Goal: Information Seeking & Learning: Learn about a topic

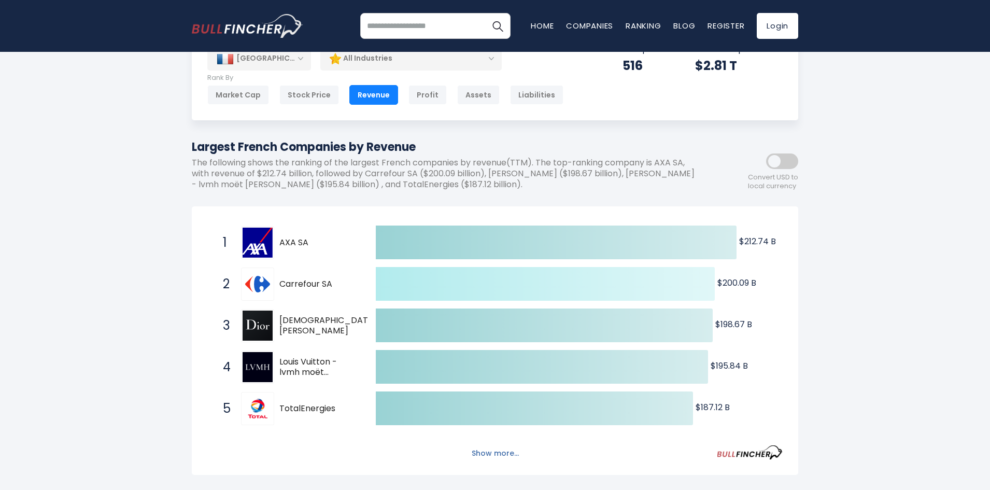
scroll to position [259, 0]
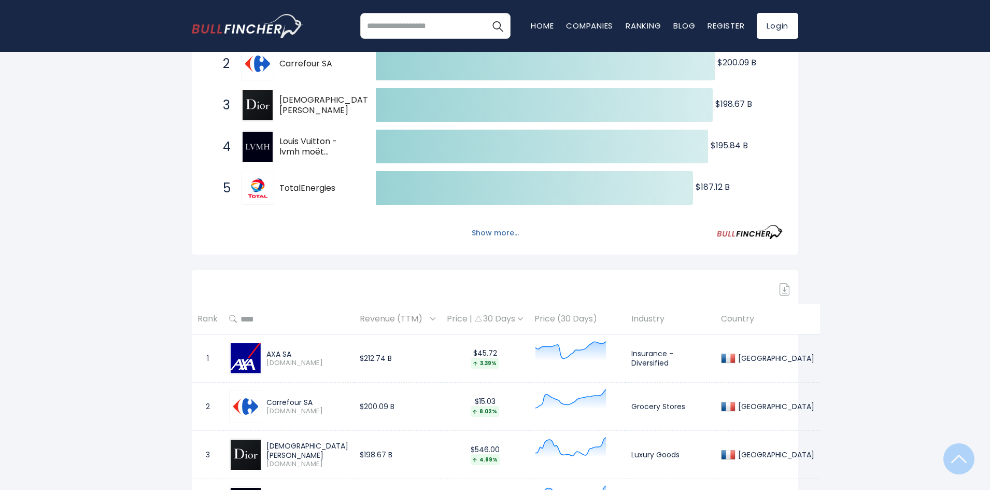
click at [502, 234] on button "Show more..." at bounding box center [495, 232] width 60 height 17
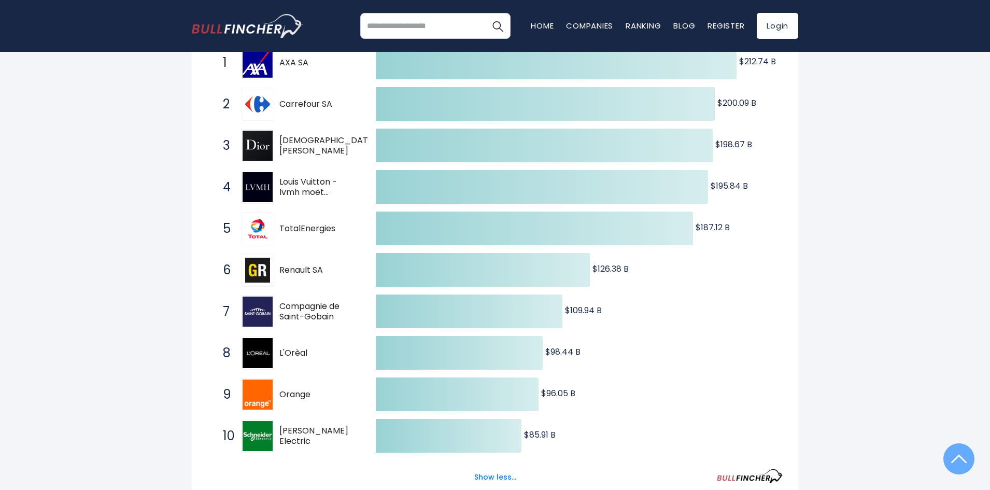
scroll to position [0, 0]
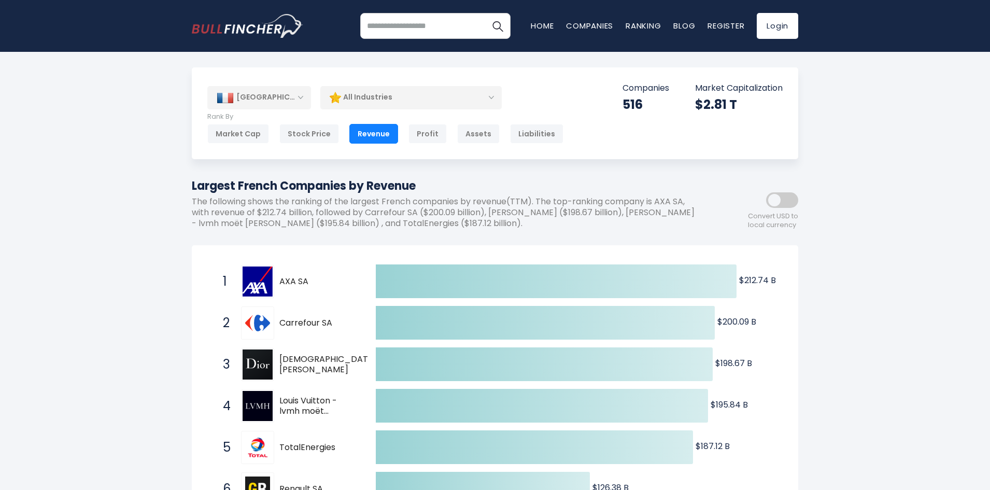
click at [299, 97] on div "[GEOGRAPHIC_DATA]" at bounding box center [259, 97] width 104 height 23
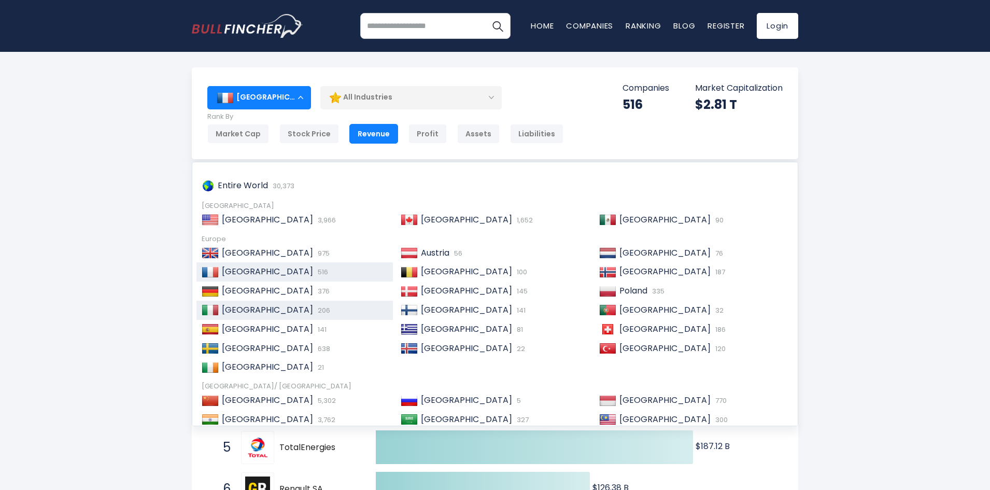
click at [315, 306] on span "206" at bounding box center [322, 310] width 15 height 10
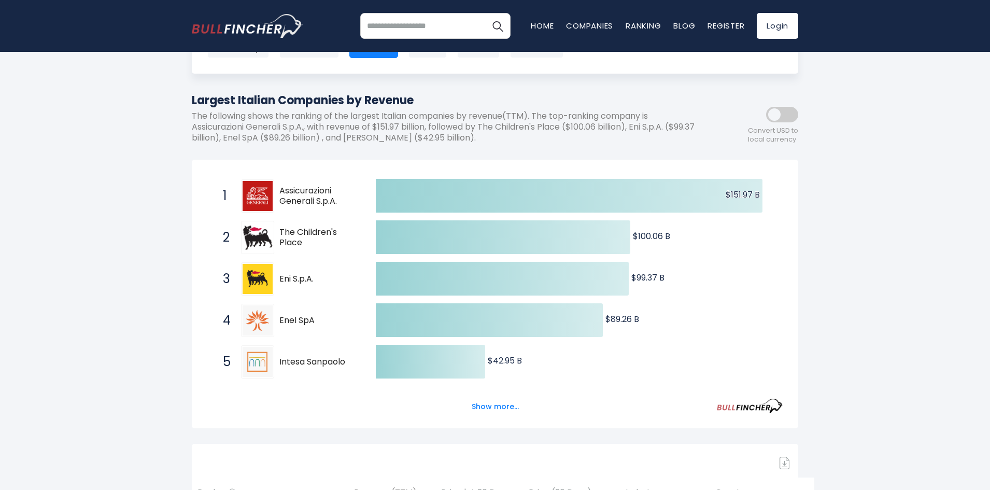
scroll to position [155, 0]
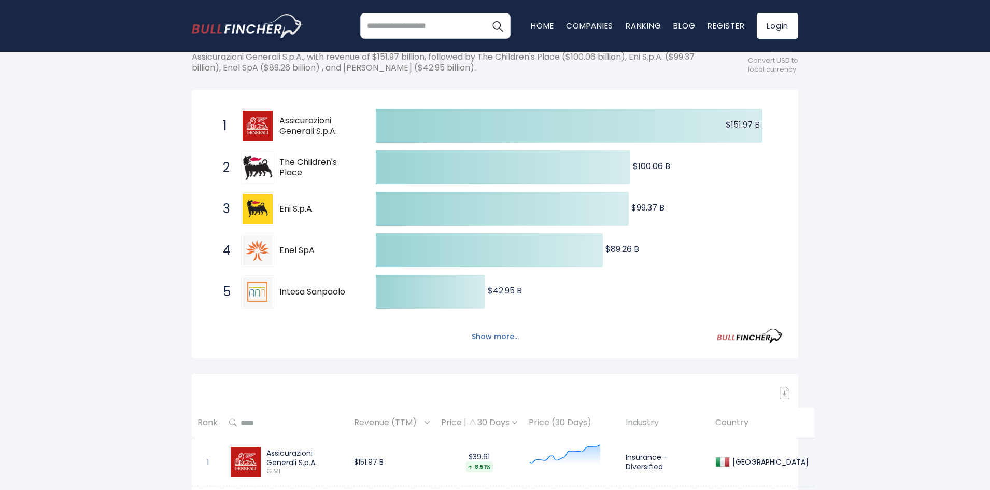
click at [500, 341] on button "Show more..." at bounding box center [495, 336] width 60 height 17
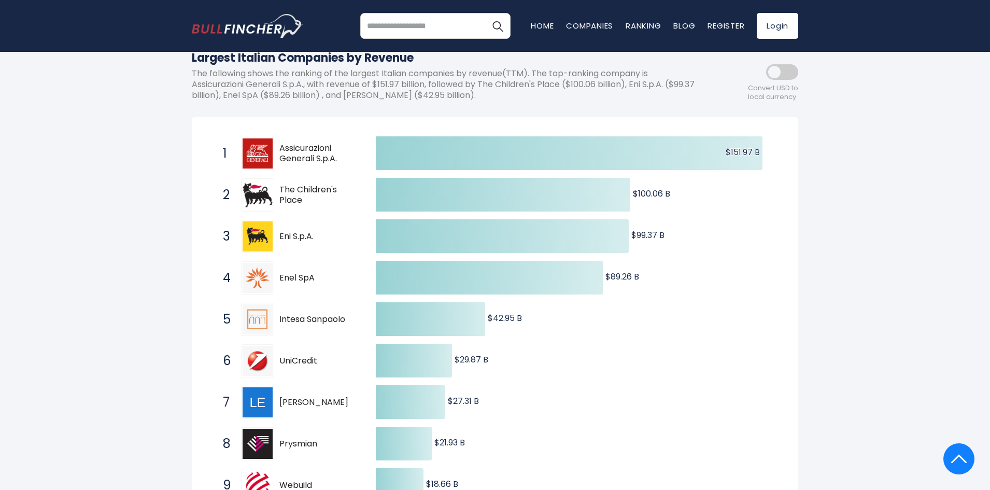
scroll to position [0, 0]
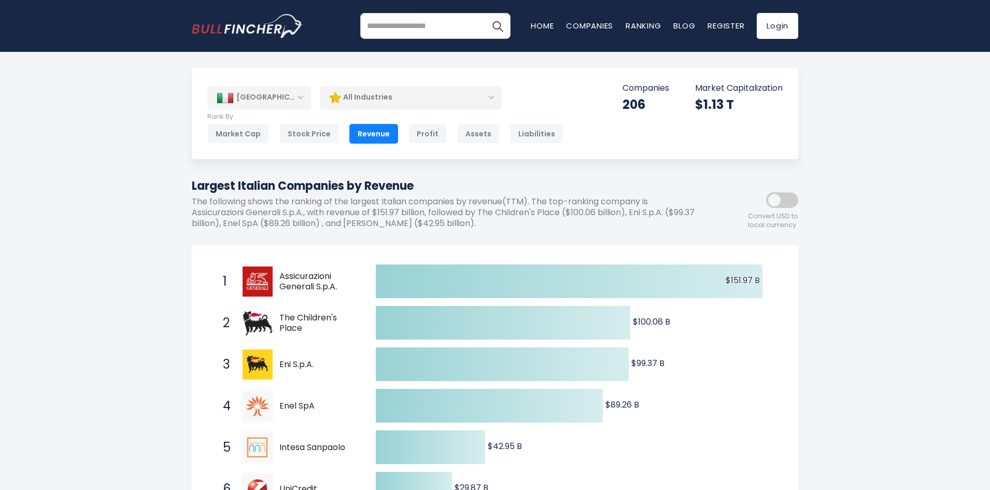
click at [295, 91] on div "[GEOGRAPHIC_DATA]" at bounding box center [259, 97] width 104 height 23
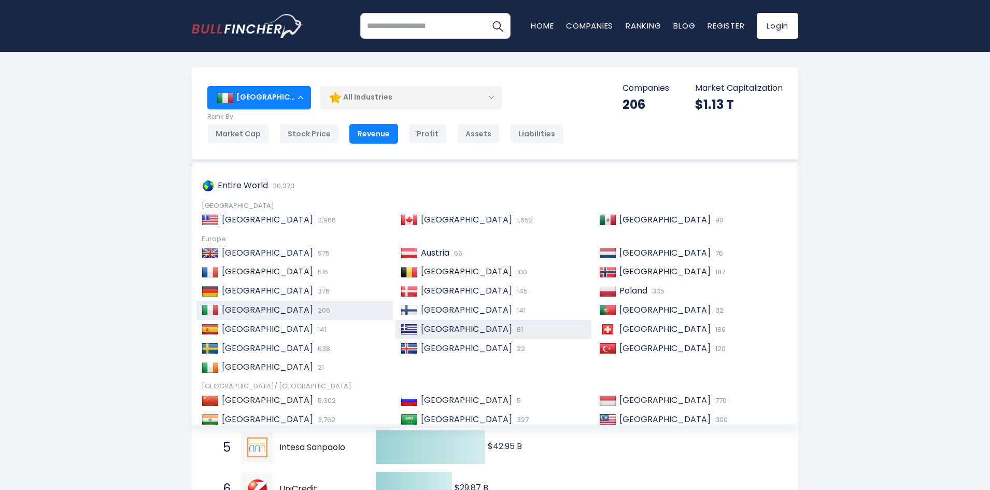
scroll to position [104, 0]
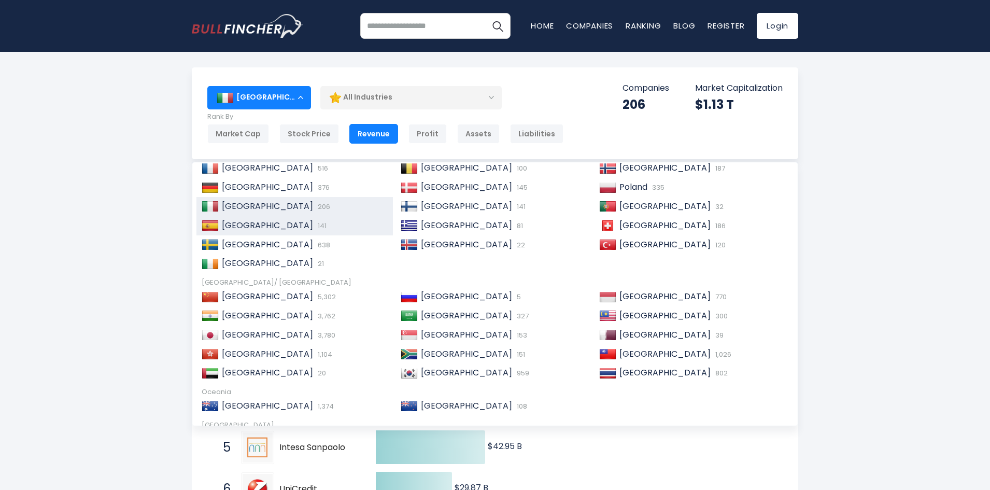
click at [315, 227] on span "141" at bounding box center [320, 226] width 11 height 10
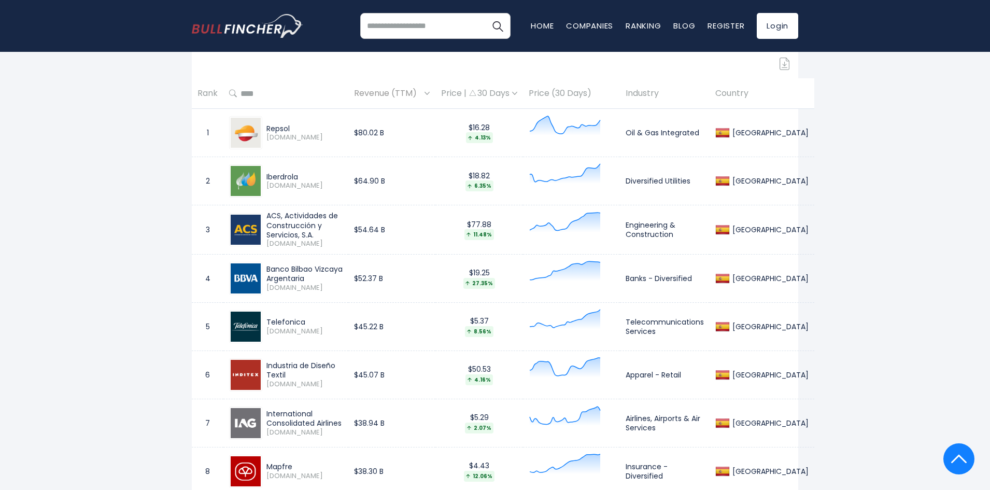
scroll to position [466, 0]
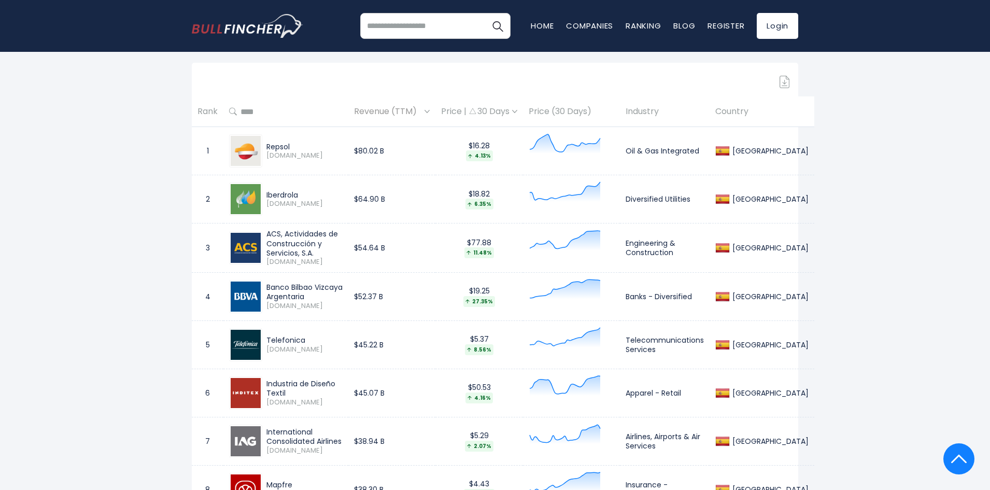
click at [409, 30] on input "search" at bounding box center [435, 26] width 150 height 26
type input "*********"
click at [485, 13] on button "Search" at bounding box center [498, 26] width 26 height 26
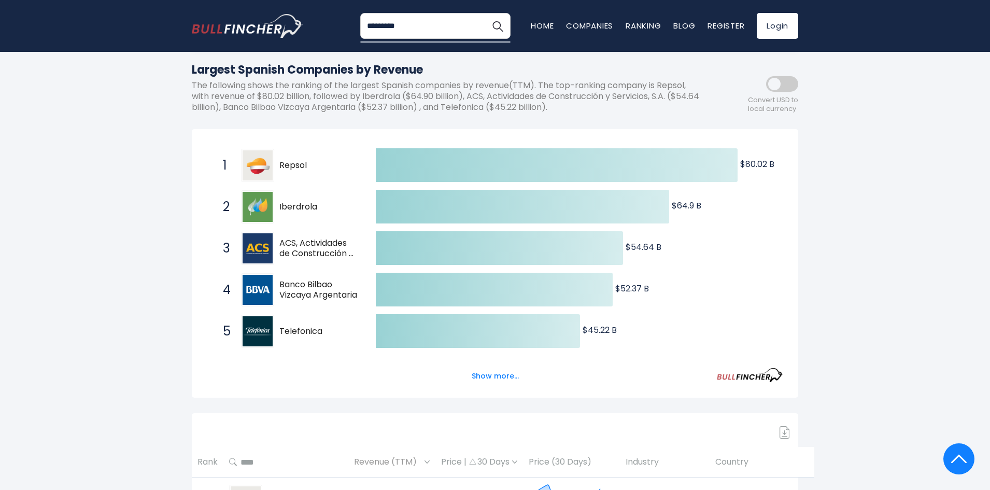
scroll to position [104, 0]
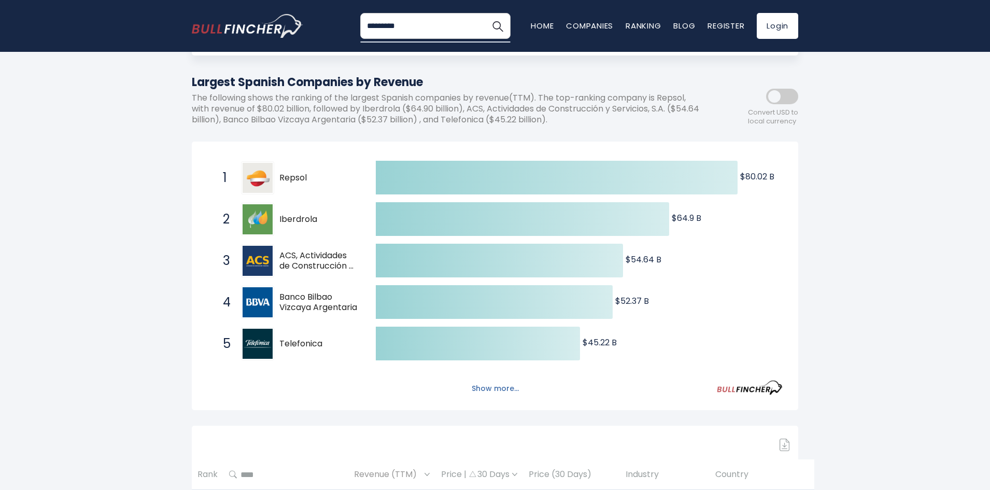
click at [501, 393] on button "Show more..." at bounding box center [495, 388] width 60 height 17
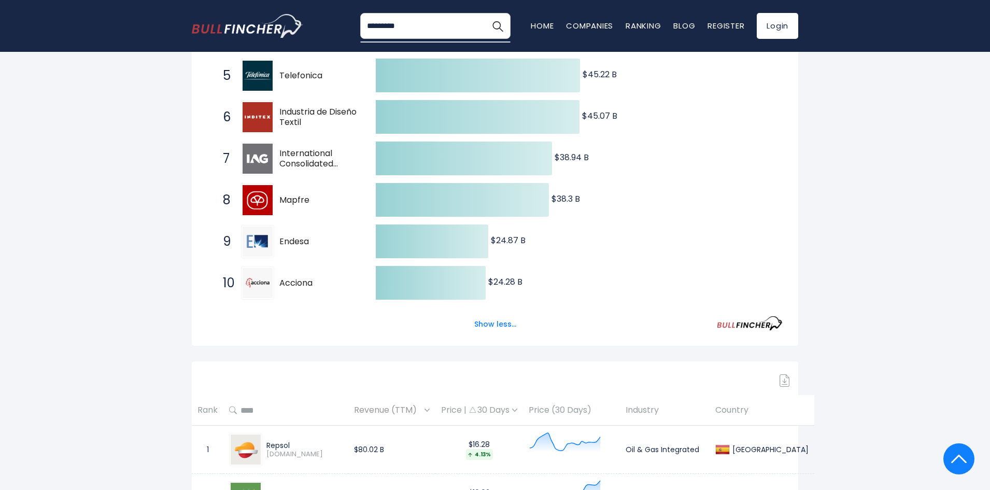
scroll to position [0, 0]
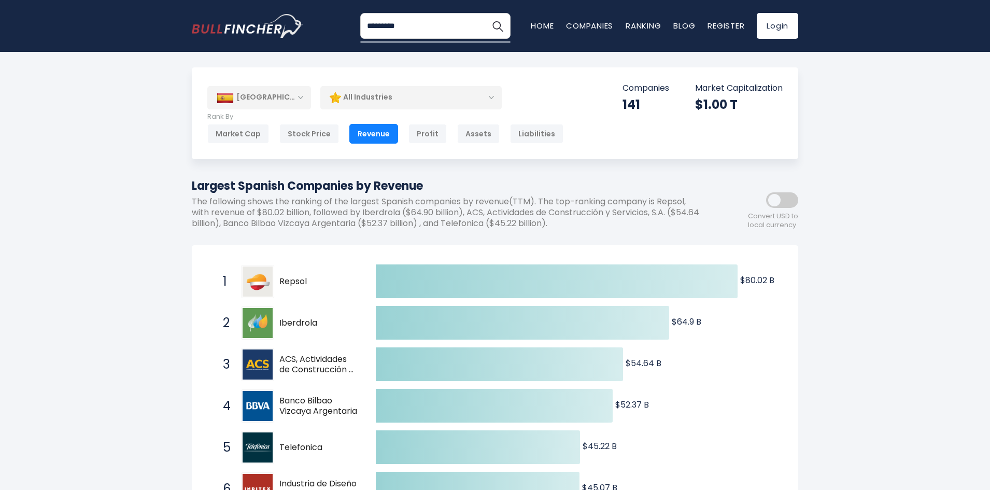
click at [304, 94] on div "[GEOGRAPHIC_DATA]" at bounding box center [259, 97] width 104 height 23
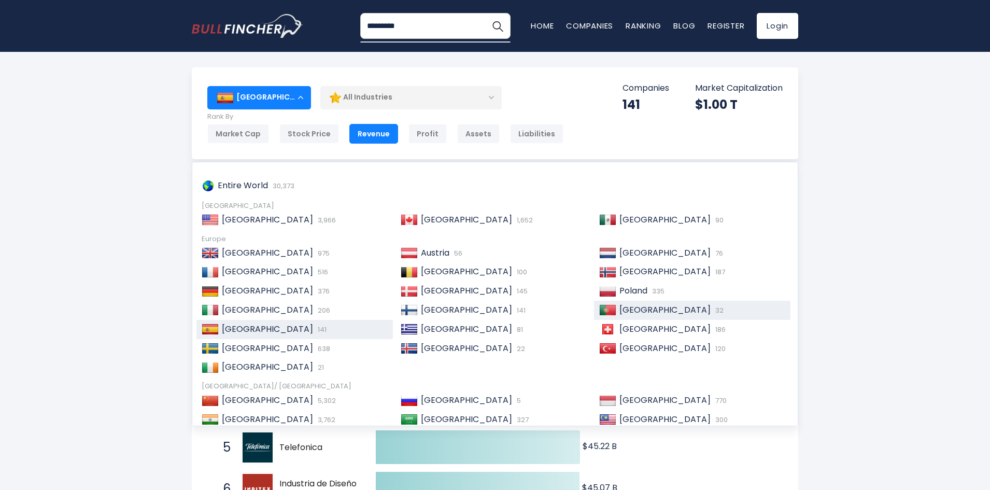
click at [639, 307] on span "[GEOGRAPHIC_DATA]" at bounding box center [664, 310] width 91 height 12
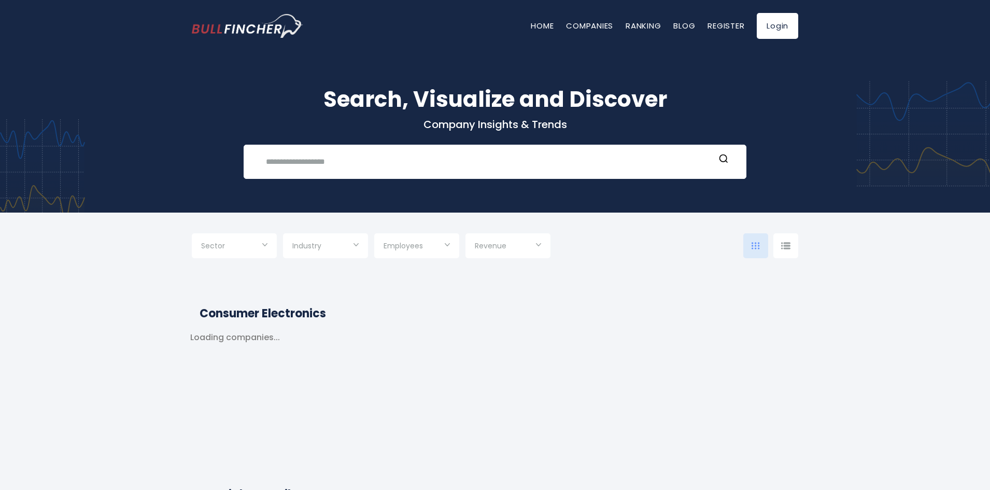
type input "***"
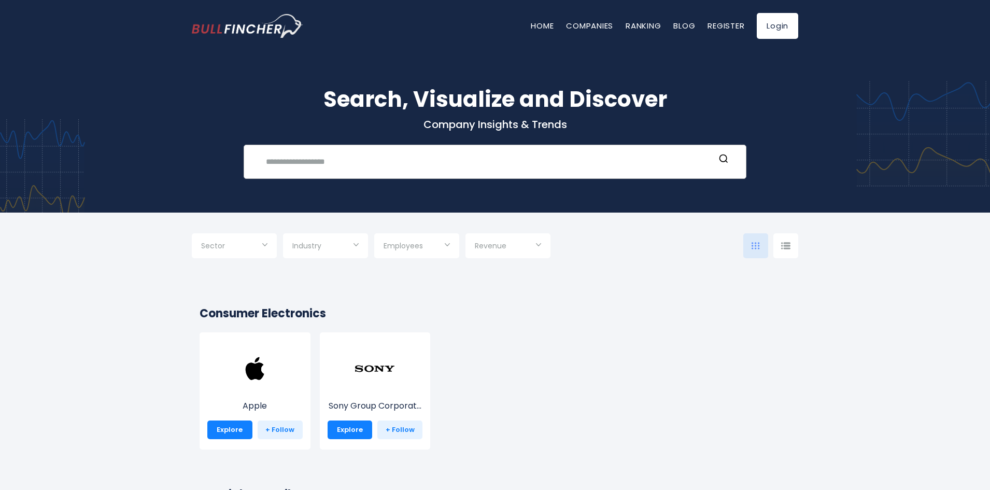
click at [339, 166] on input "text" at bounding box center [487, 161] width 455 height 19
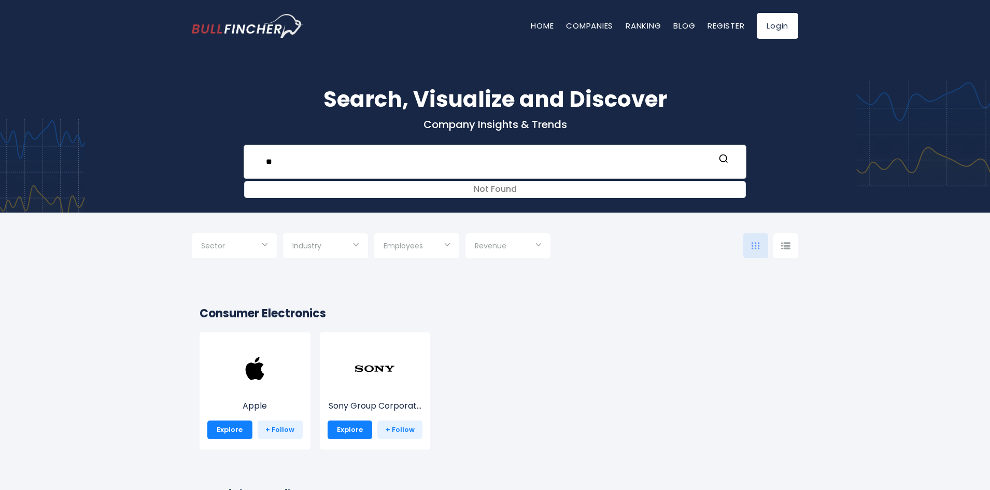
type input "*"
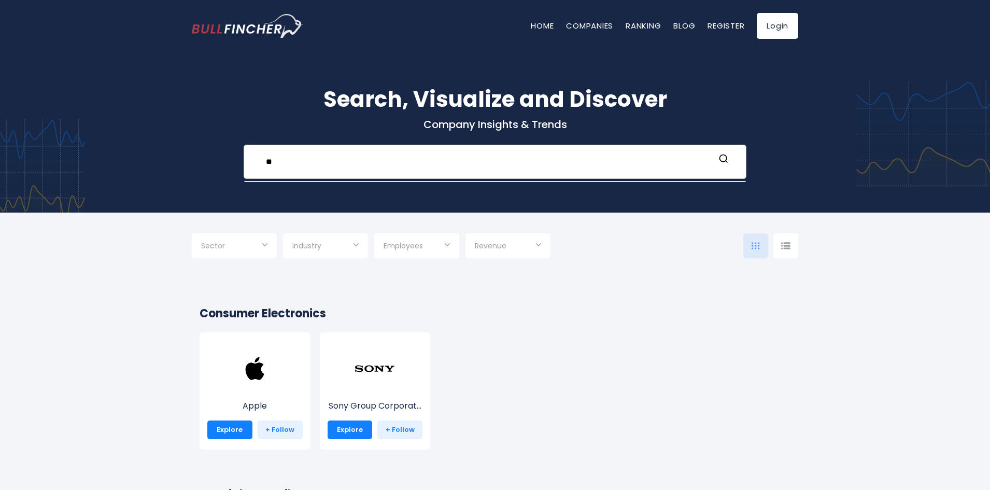
type input "*"
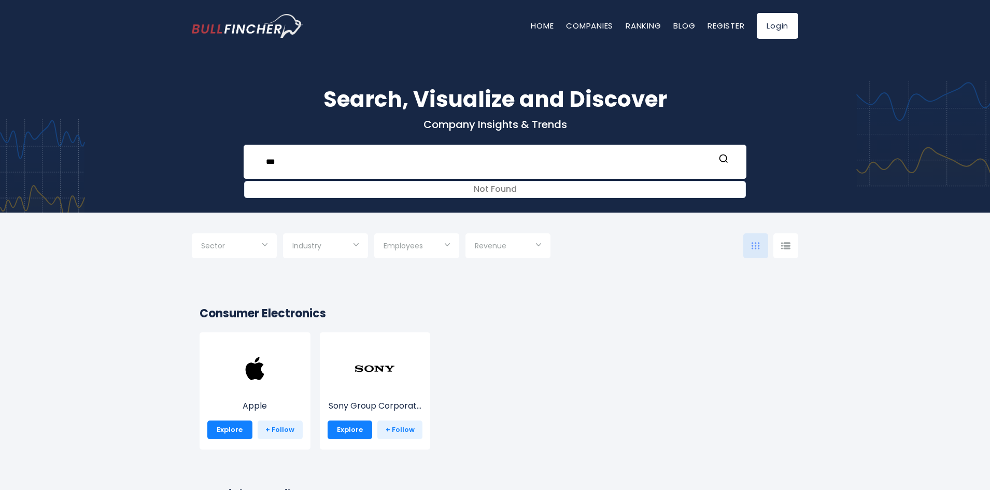
type input "***"
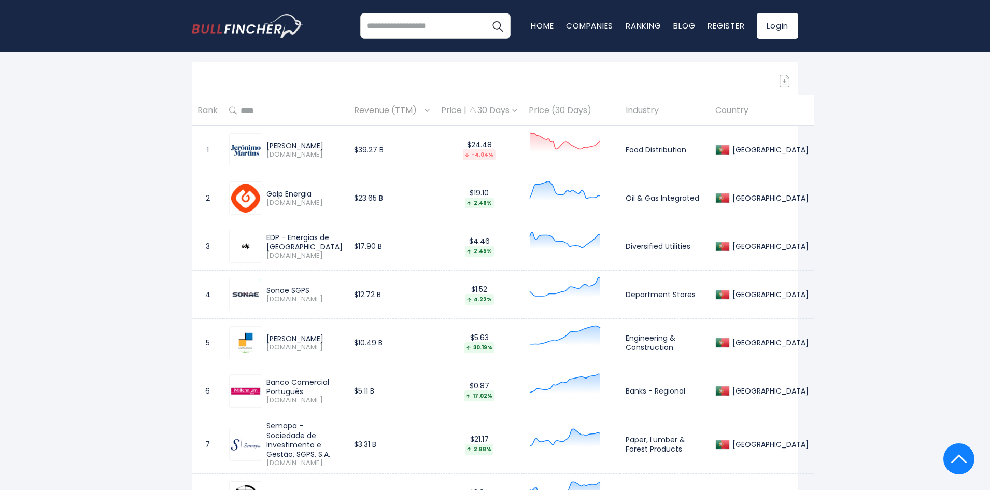
scroll to position [466, 0]
